Goal: Task Accomplishment & Management: Manage account settings

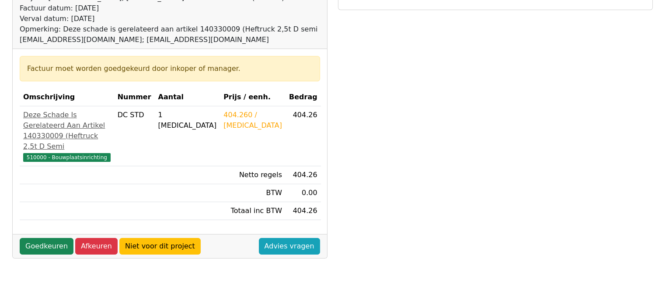
scroll to position [131, 0]
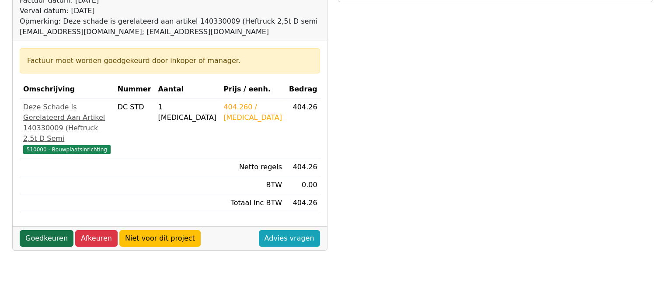
click at [36, 247] on link "Goedkeuren" at bounding box center [47, 238] width 54 height 17
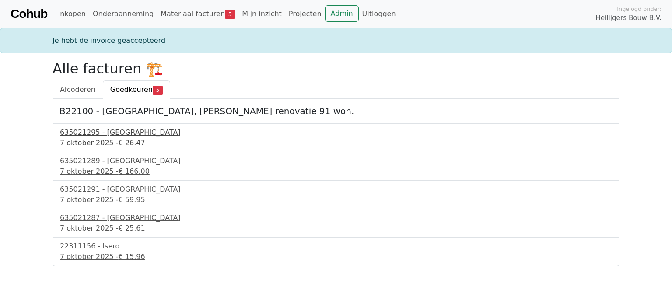
click at [100, 130] on div "635021295 - Technische Unie" at bounding box center [336, 132] width 552 height 10
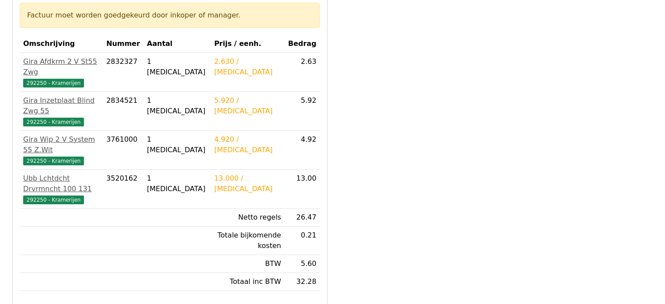
scroll to position [175, 0]
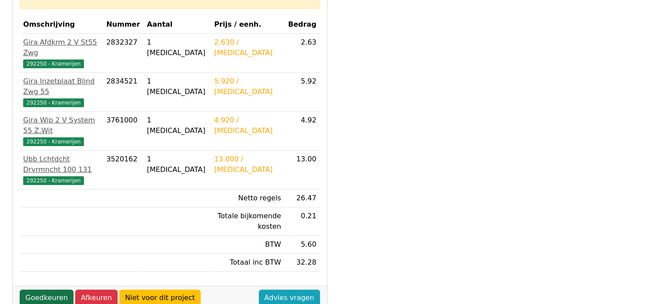
click at [45, 289] on link "Goedkeuren" at bounding box center [47, 297] width 54 height 17
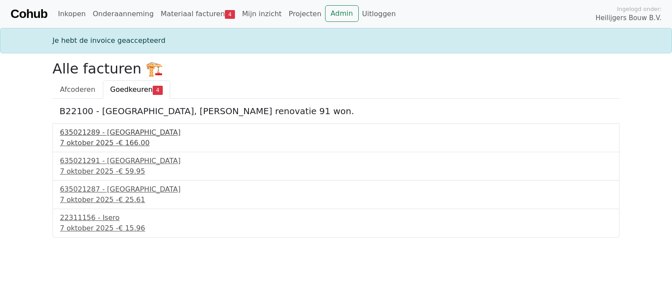
click at [124, 137] on div "635021289 - Technische Unie" at bounding box center [336, 132] width 552 height 10
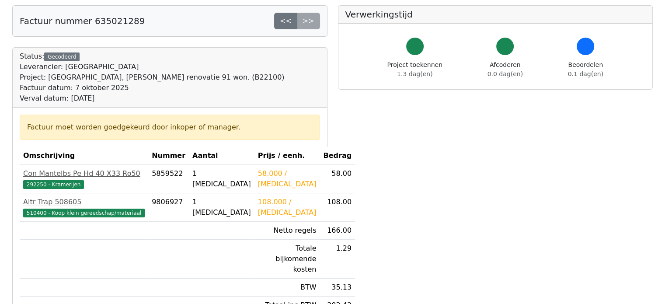
scroll to position [131, 0]
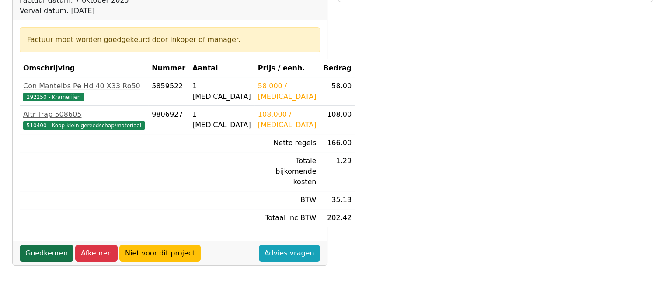
click at [47, 245] on link "Goedkeuren" at bounding box center [47, 253] width 54 height 17
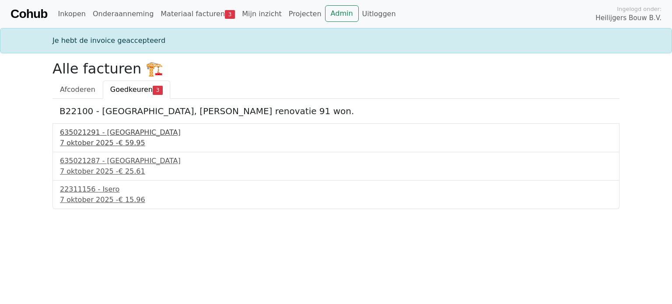
click at [101, 135] on div "635021291 - Technische Unie" at bounding box center [336, 132] width 552 height 10
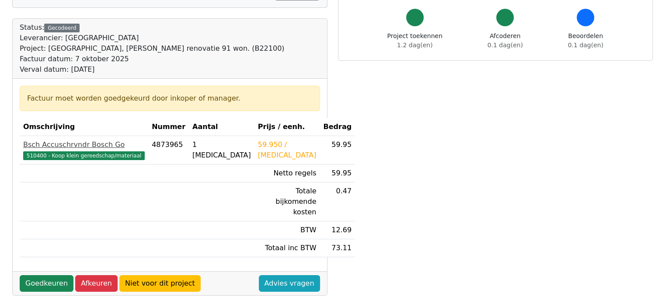
scroll to position [87, 0]
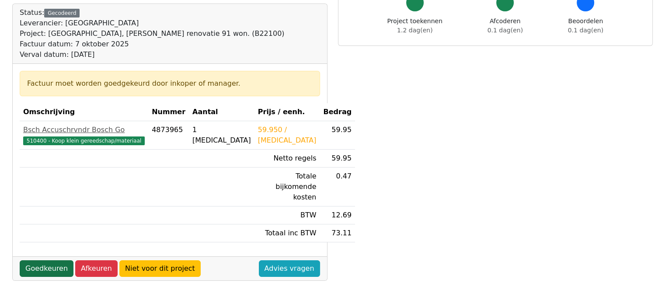
click at [45, 260] on link "Goedkeuren" at bounding box center [47, 268] width 54 height 17
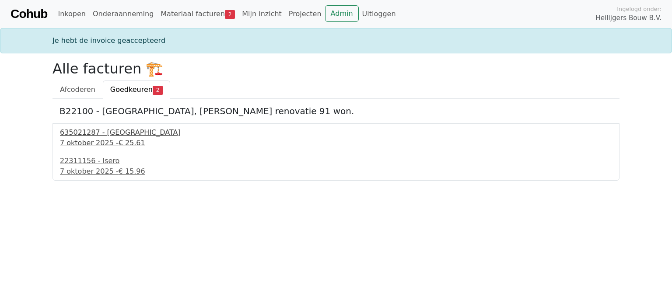
click at [119, 139] on span "€ 25.61" at bounding box center [132, 143] width 27 height 8
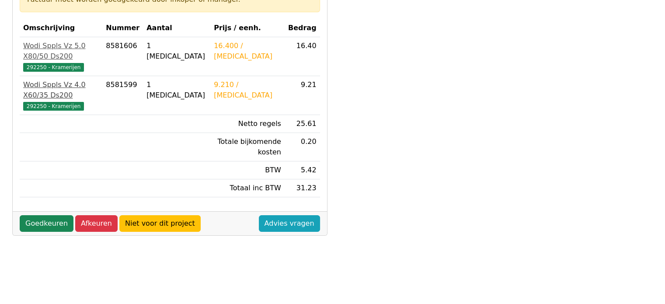
scroll to position [219, 0]
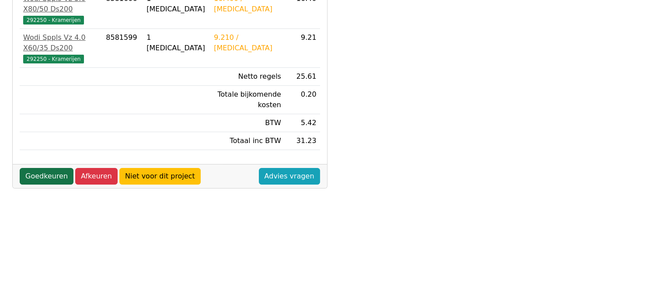
click at [51, 168] on link "Goedkeuren" at bounding box center [47, 176] width 54 height 17
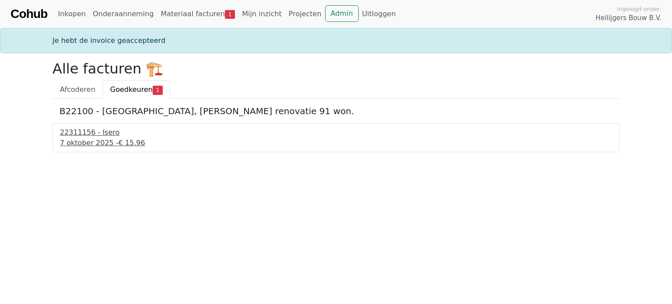
click at [96, 136] on div "22311156 - Isero" at bounding box center [336, 132] width 552 height 10
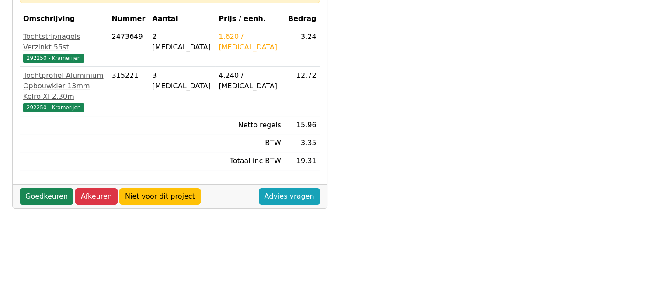
scroll to position [219, 0]
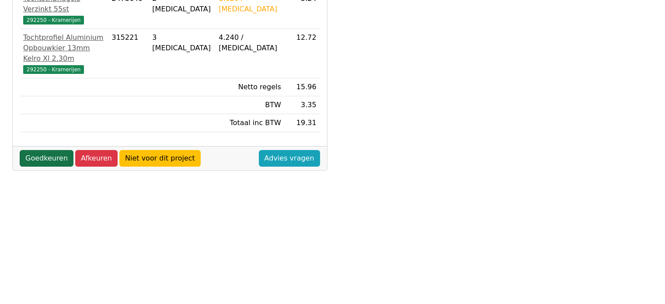
click at [51, 150] on link "Goedkeuren" at bounding box center [47, 158] width 54 height 17
